Goal: Find specific page/section: Find specific page/section

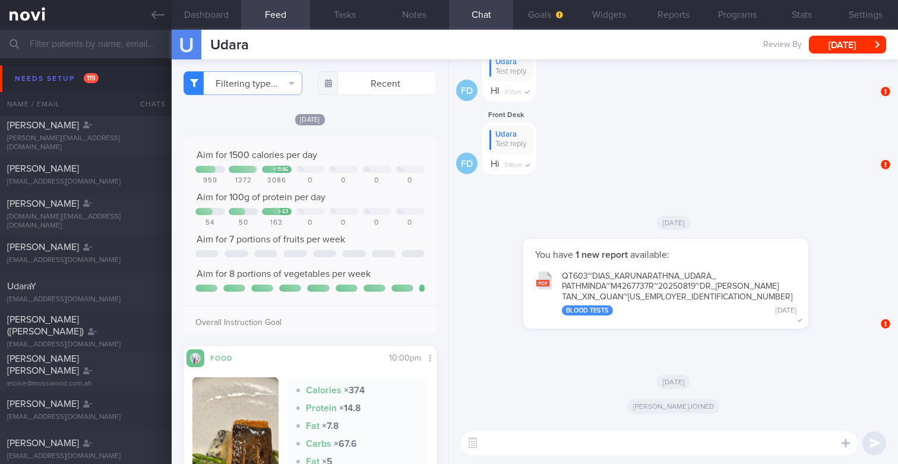
scroll to position [154, 0]
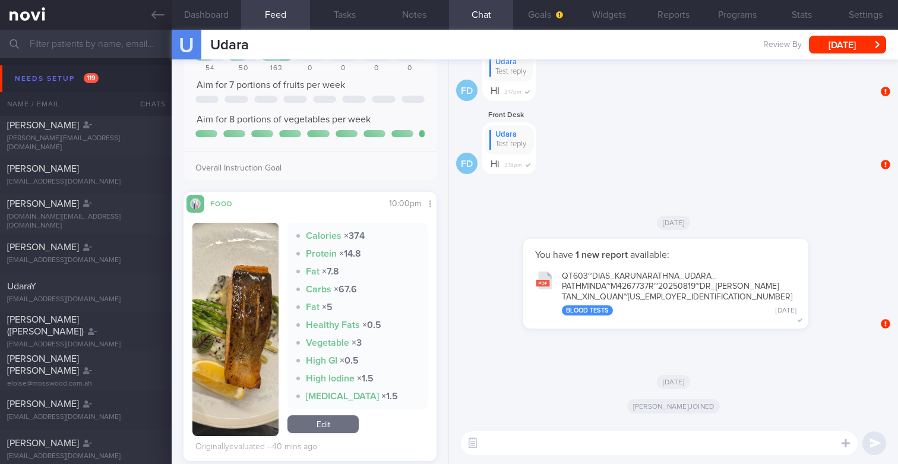
click at [113, 49] on input "text" at bounding box center [449, 44] width 898 height 29
type input "pm2 start index.js --name libreview"
click at [113, 49] on input "text" at bounding box center [449, 44] width 898 height 29
click at [112, 206] on div "[PERSON_NAME]" at bounding box center [84, 204] width 154 height 12
select select "9"
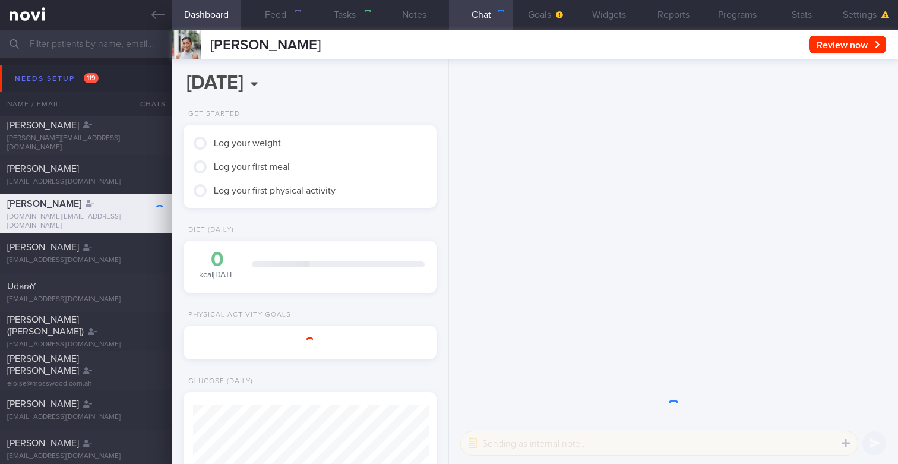
scroll to position [116, 232]
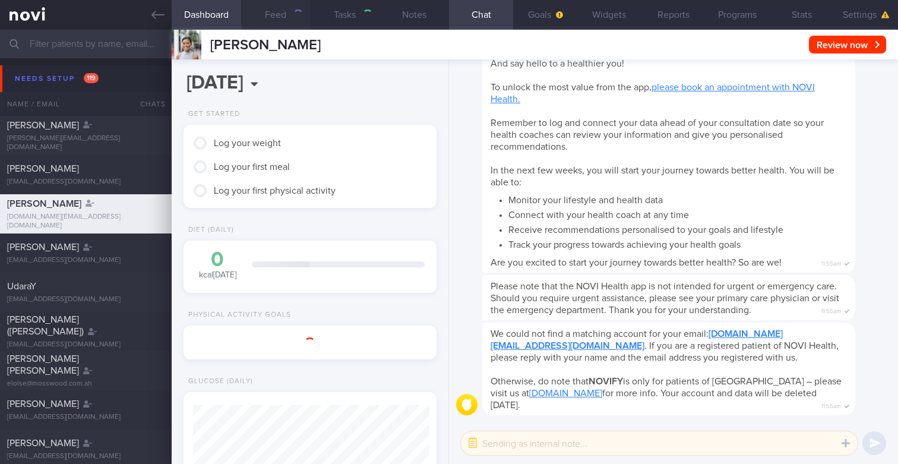
click at [272, 17] on button "Feed" at bounding box center [276, 15] width 70 height 30
select select "Month"
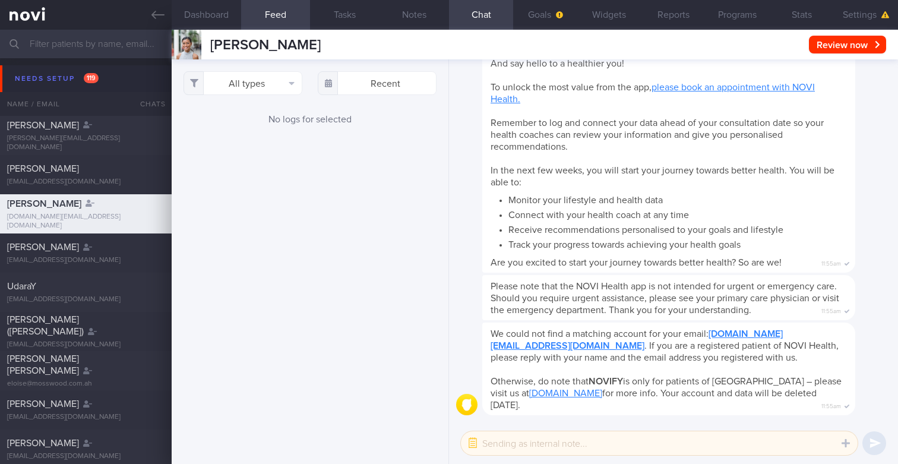
scroll to position [118, 236]
click at [61, 49] on input "text" at bounding box center [449, 44] width 898 height 29
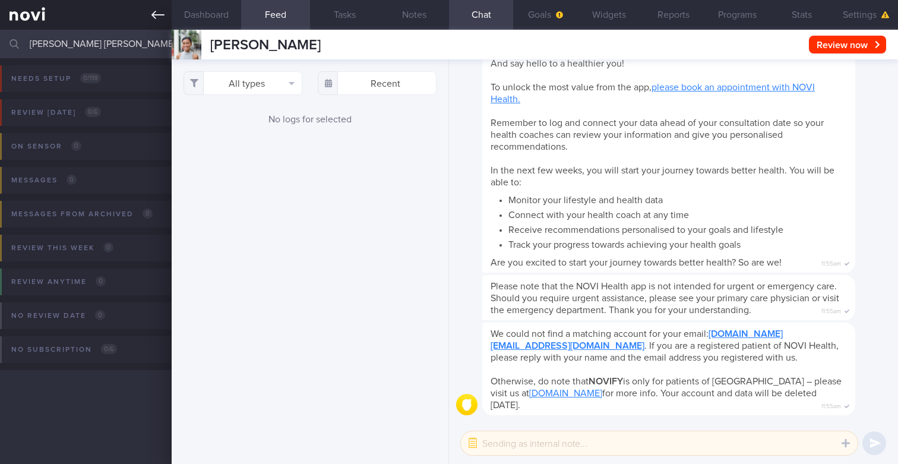
type input "[PERSON_NAME] [PERSON_NAME]"
click at [159, 24] on link at bounding box center [86, 15] width 172 height 30
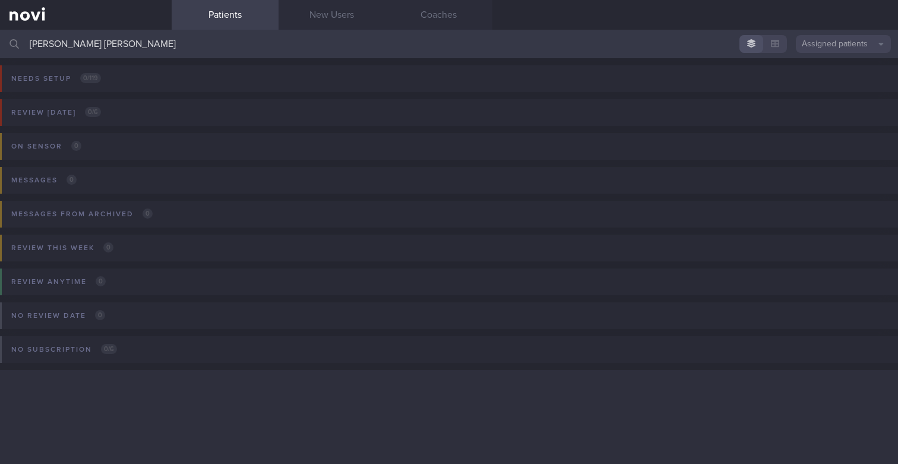
click at [827, 38] on button "Assigned patients" at bounding box center [843, 44] width 95 height 18
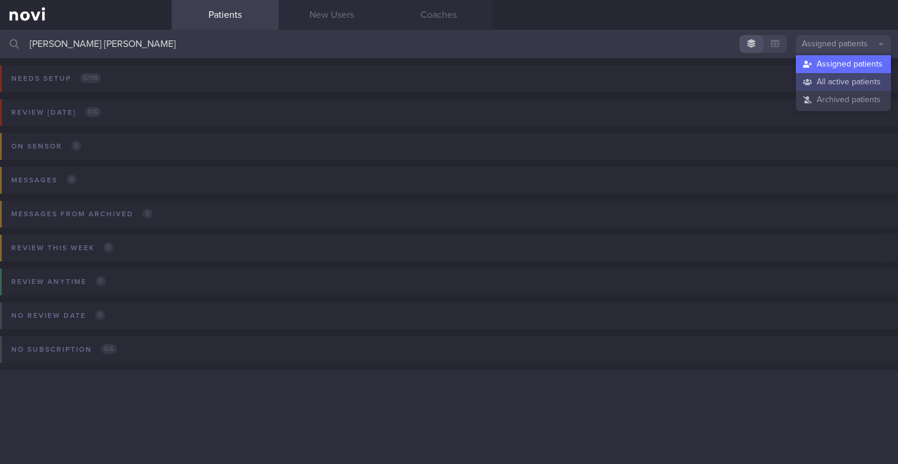
click at [824, 79] on button "All active patients" at bounding box center [843, 82] width 95 height 18
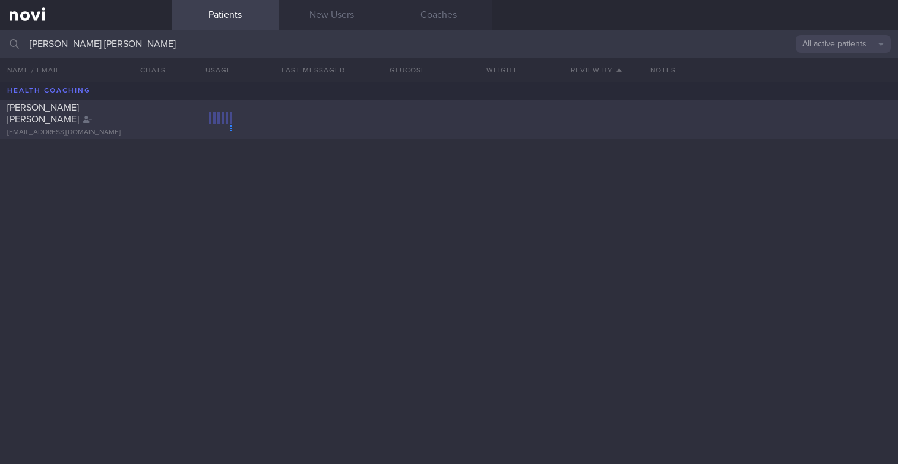
click at [150, 128] on div "[EMAIL_ADDRESS][DOMAIN_NAME]" at bounding box center [85, 132] width 157 height 9
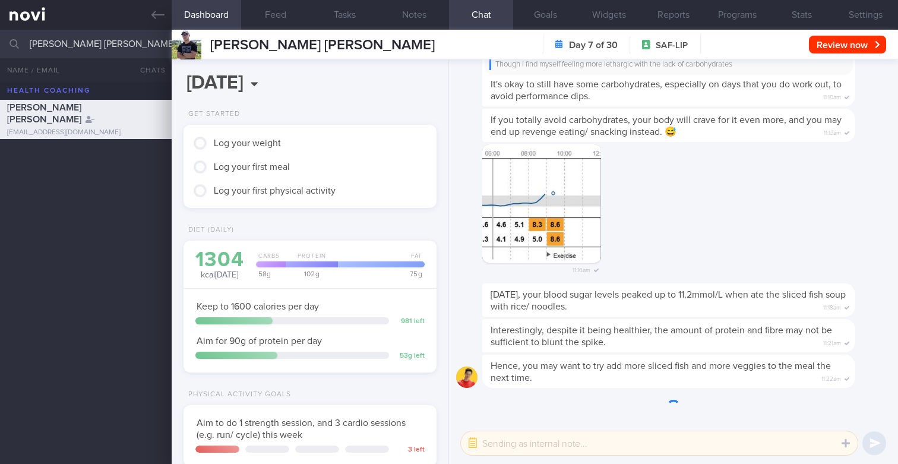
scroll to position [133, 232]
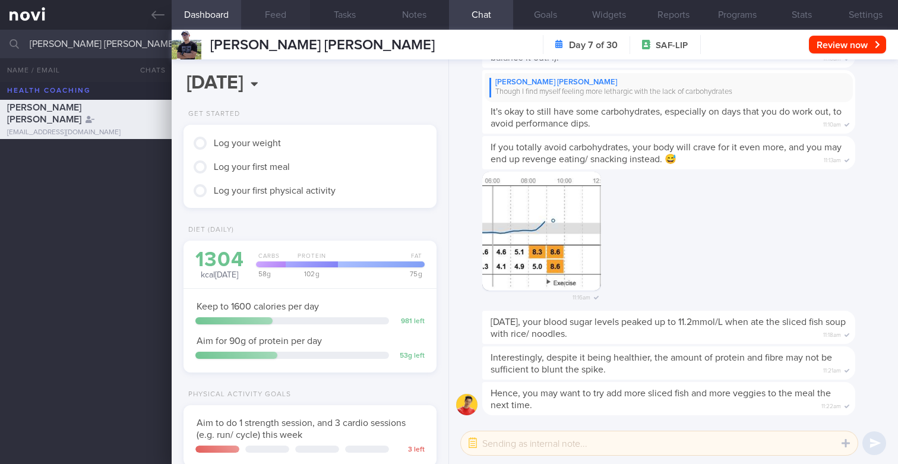
click at [279, 15] on button "Feed" at bounding box center [276, 15] width 70 height 30
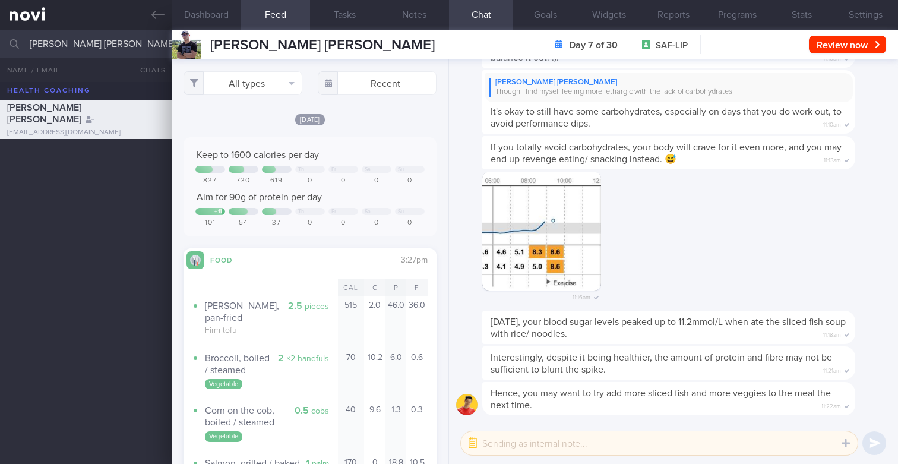
click at [219, 102] on div "All types Food Activity Glucose Weight Medicine [MEDICAL_DATA] [MEDICAL_DATA] I…" at bounding box center [310, 261] width 277 height 405
click at [250, 87] on button "All types" at bounding box center [243, 83] width 119 height 24
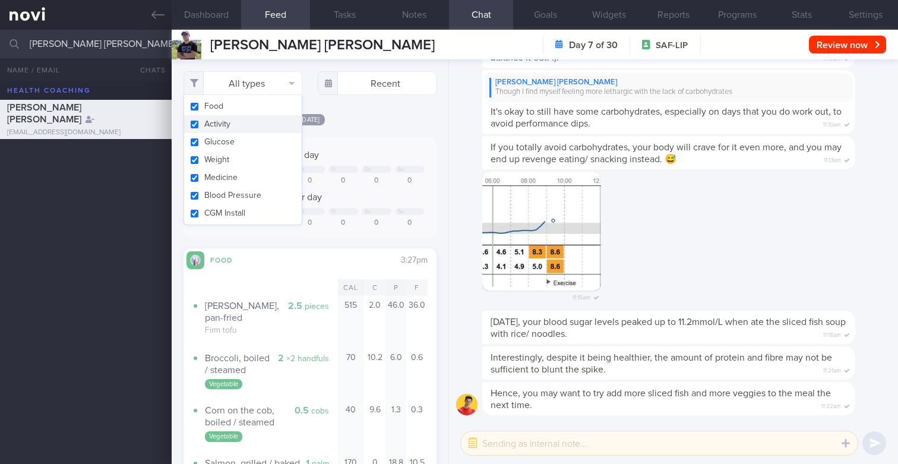
click at [233, 122] on button "Activity" at bounding box center [243, 124] width 118 height 18
checkbox input "false"
click at [233, 112] on button "Food" at bounding box center [243, 106] width 118 height 18
checkbox input "false"
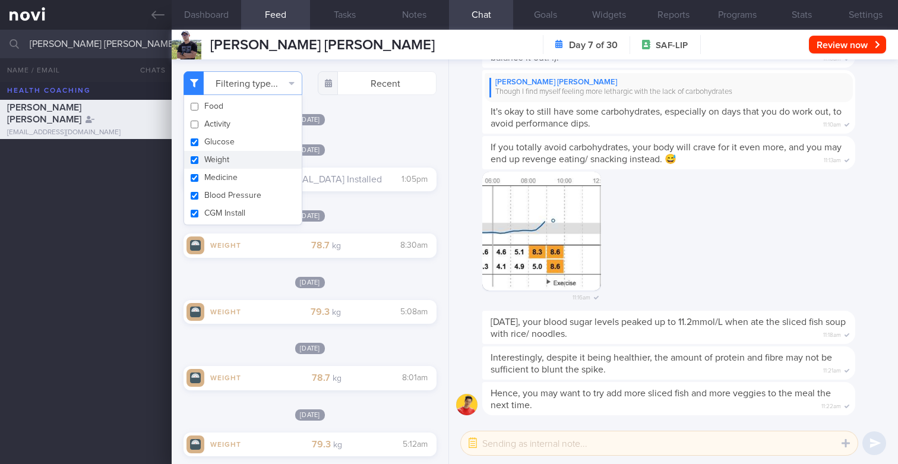
click at [236, 156] on button "Weight" at bounding box center [243, 160] width 118 height 18
checkbox input "false"
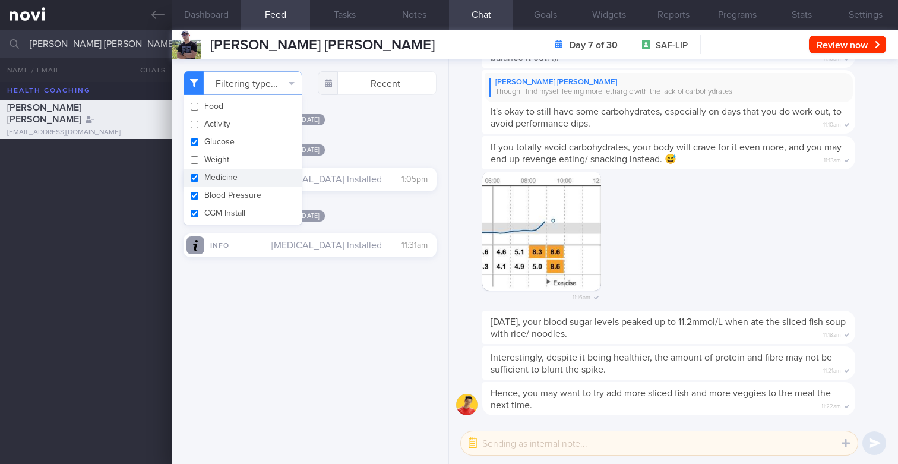
click at [236, 174] on button "Medicine" at bounding box center [243, 178] width 118 height 18
checkbox input "false"
click at [236, 191] on button "Blood Pressure" at bounding box center [243, 196] width 118 height 18
checkbox input "false"
click at [236, 206] on button "CGM Install" at bounding box center [243, 213] width 118 height 18
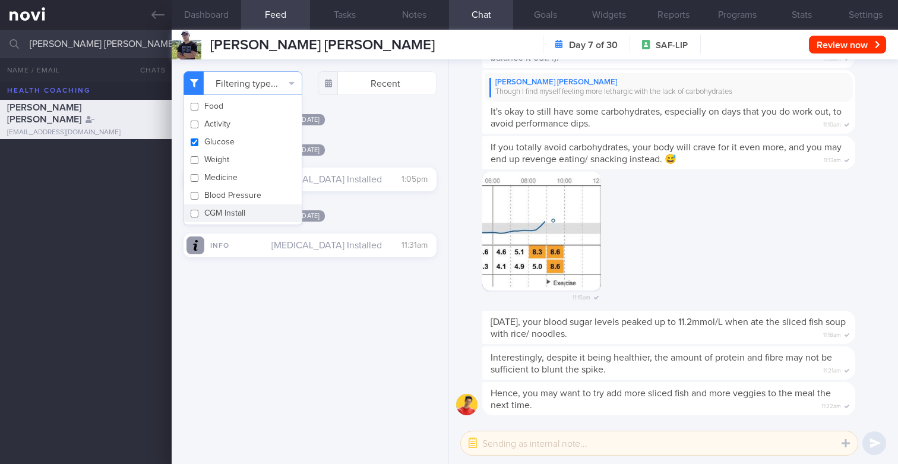
checkbox input "false"
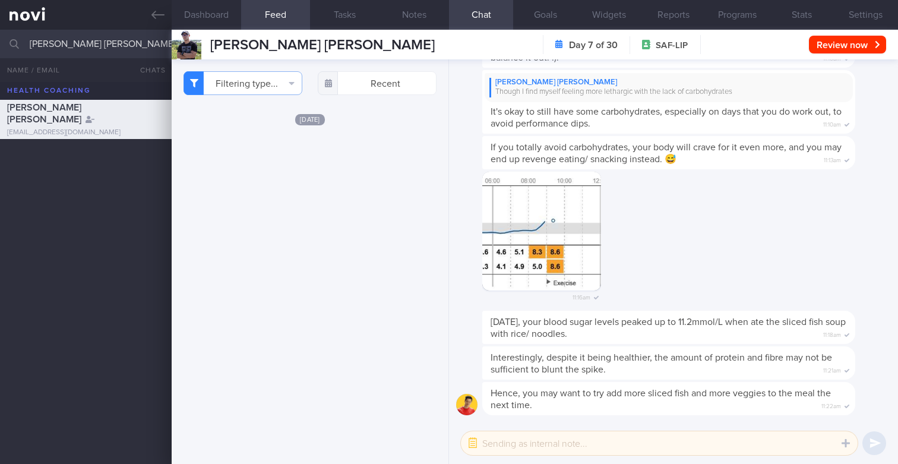
click at [362, 156] on div "Filtering type... Food Activity Glucose Weight Medicine [MEDICAL_DATA] [MEDICAL…" at bounding box center [310, 261] width 277 height 405
